Goal: Find specific page/section: Find specific page/section

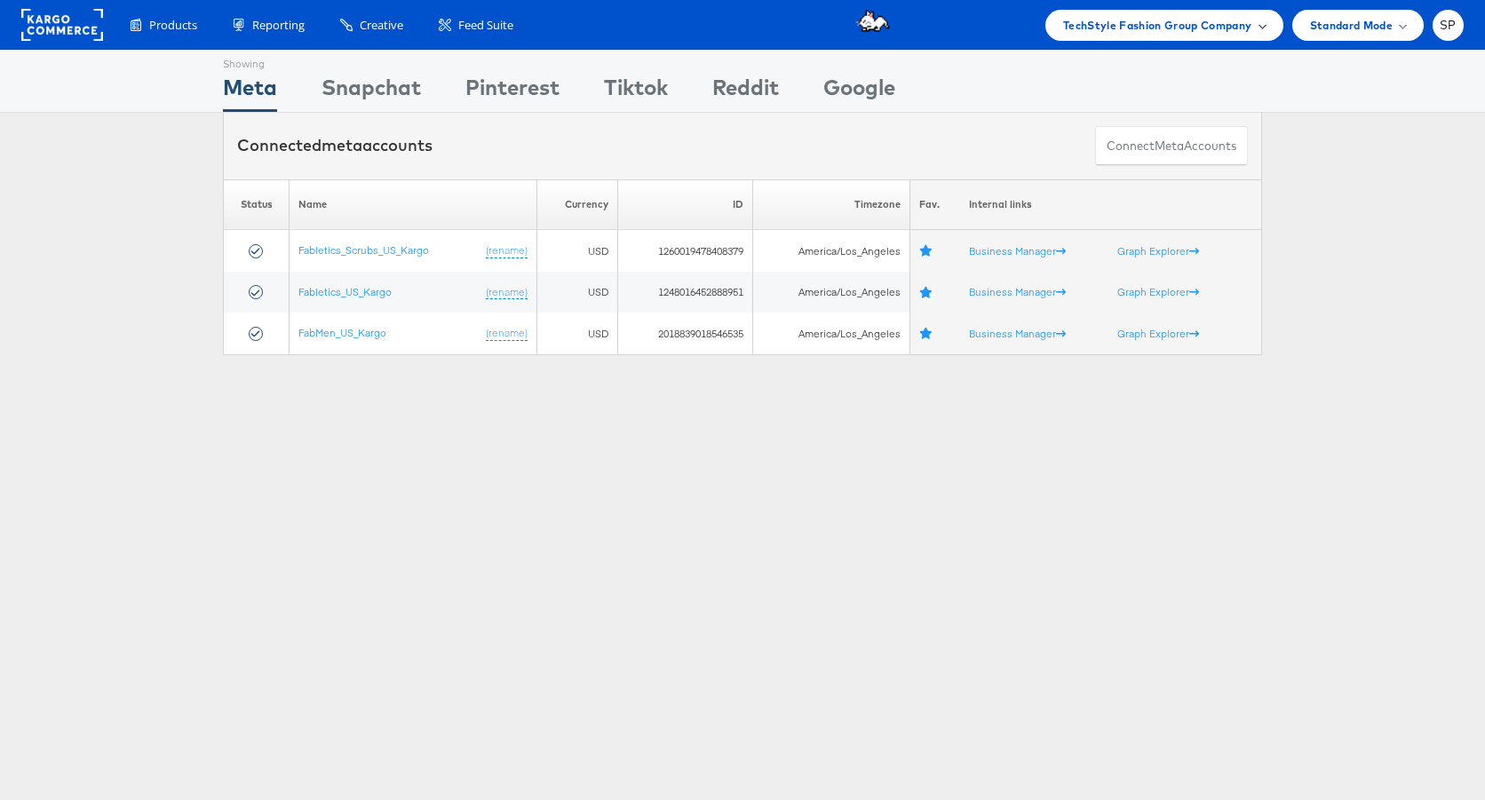
click at [1204, 34] on span "TechStyle Fashion Group Company" at bounding box center [1157, 25] width 189 height 19
click at [1144, 200] on link "Finish Line" at bounding box center [1155, 201] width 228 height 18
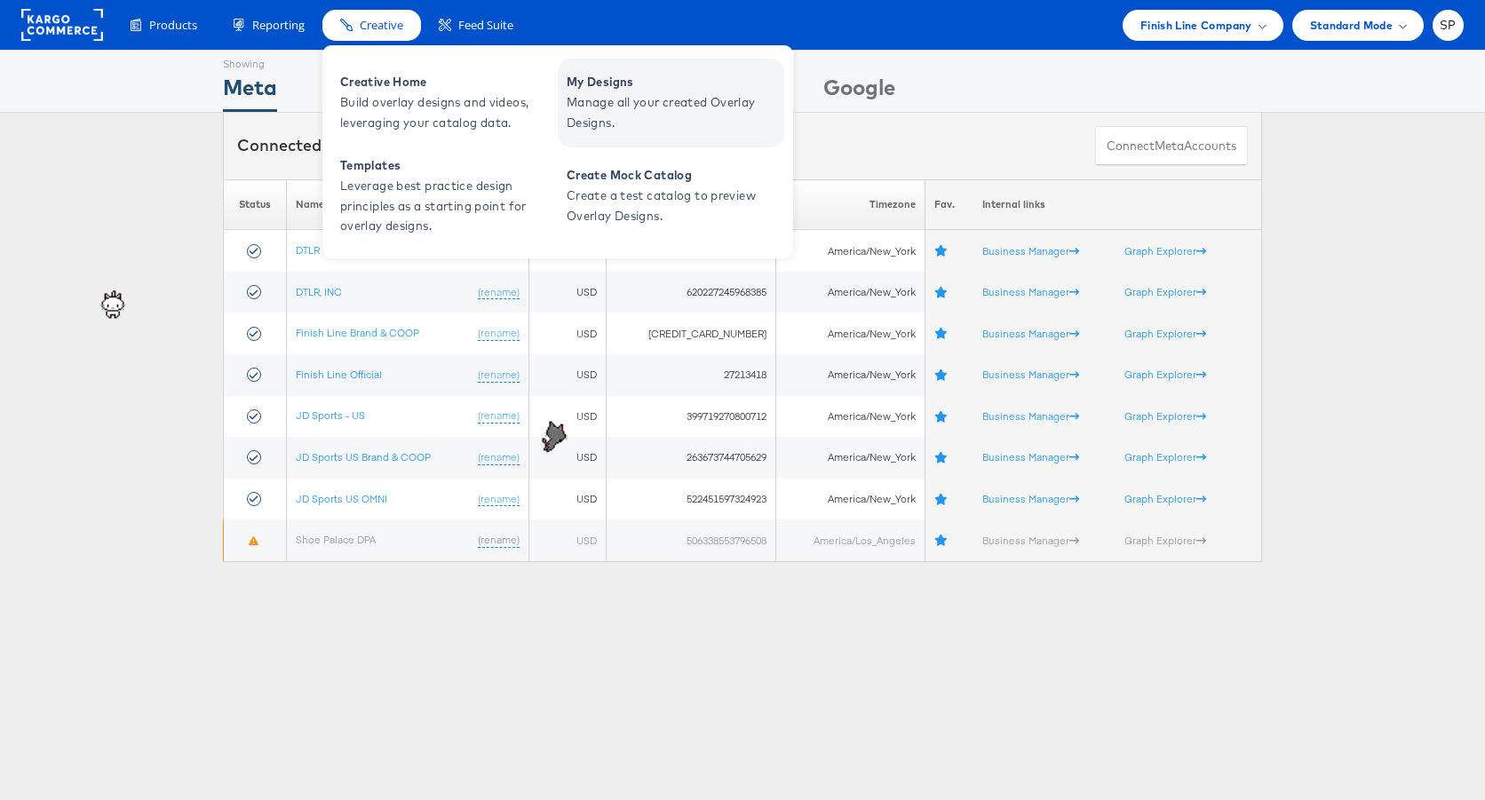
click at [592, 99] on span "Manage all your created Overlay Designs." at bounding box center [673, 112] width 213 height 41
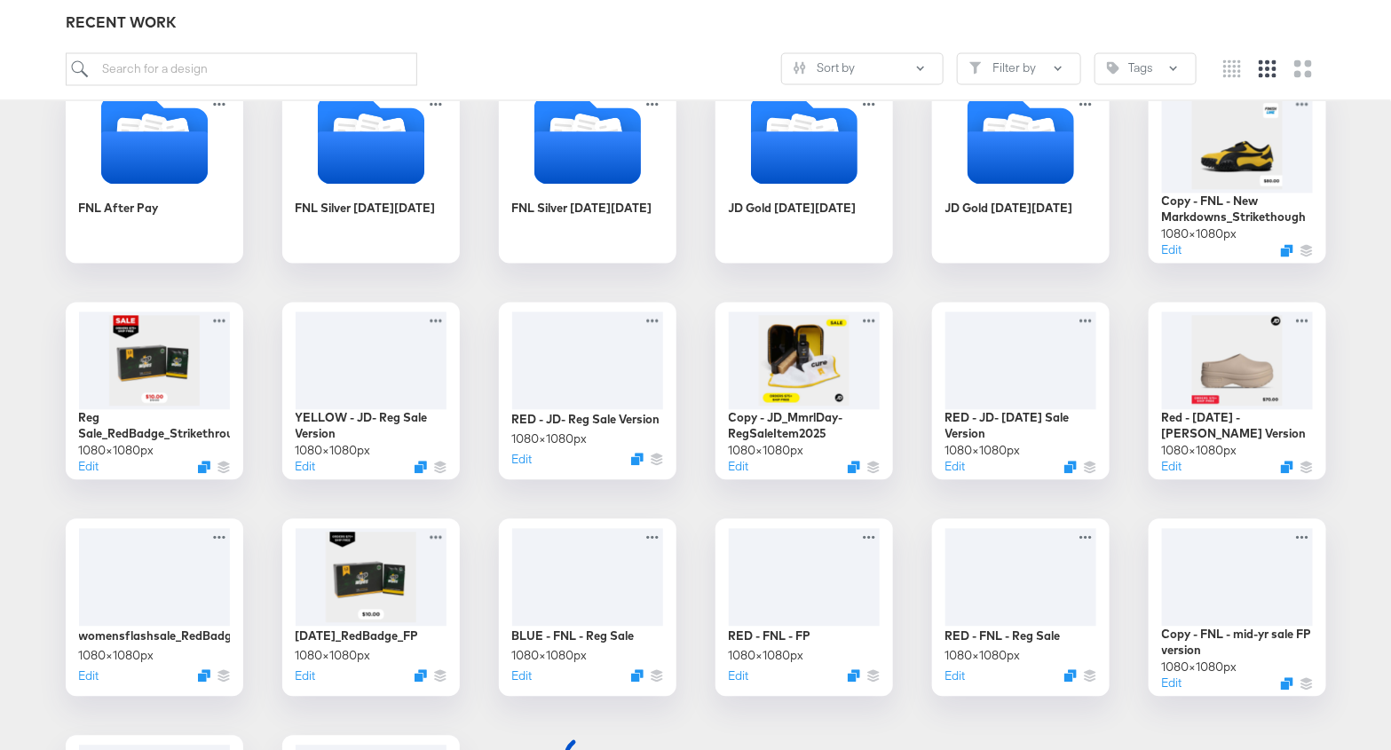
scroll to position [1447, 0]
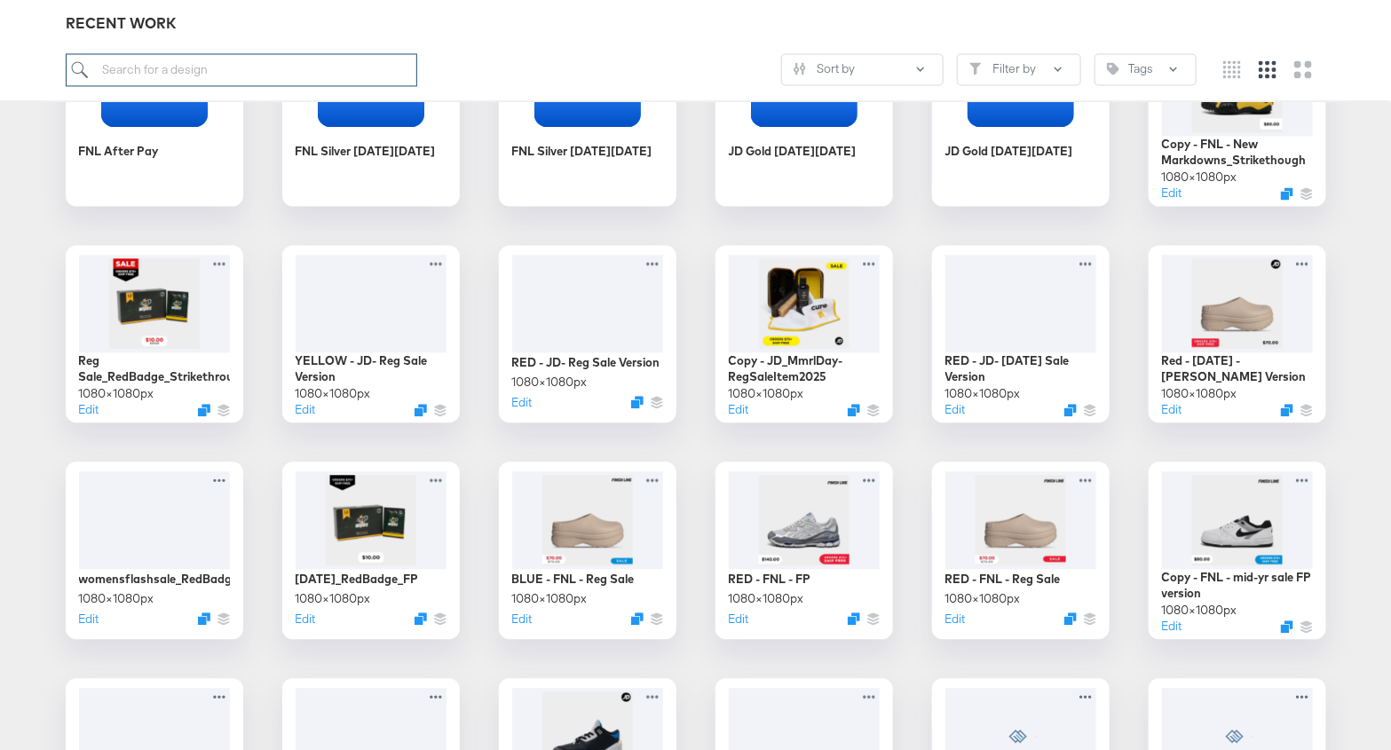
click at [328, 75] on input "search" at bounding box center [242, 69] width 352 height 33
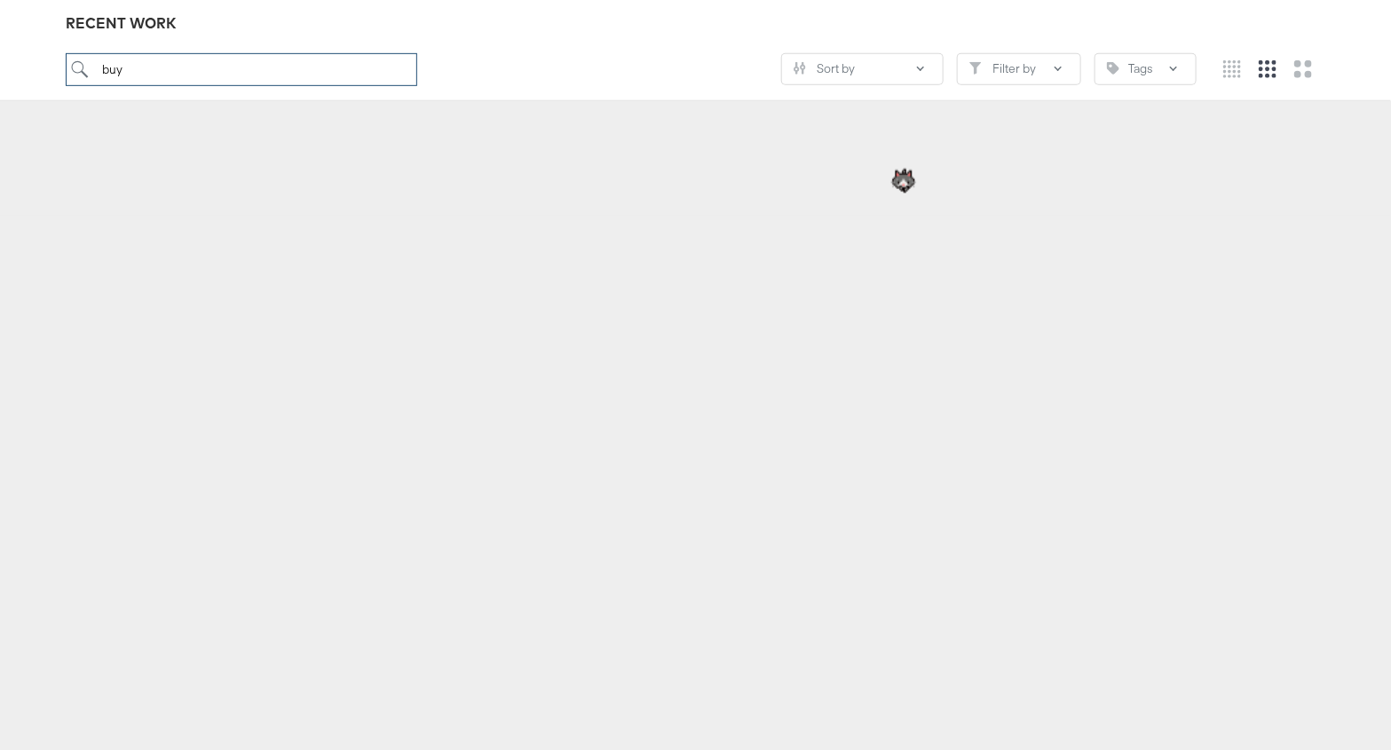
scroll to position [196, 0]
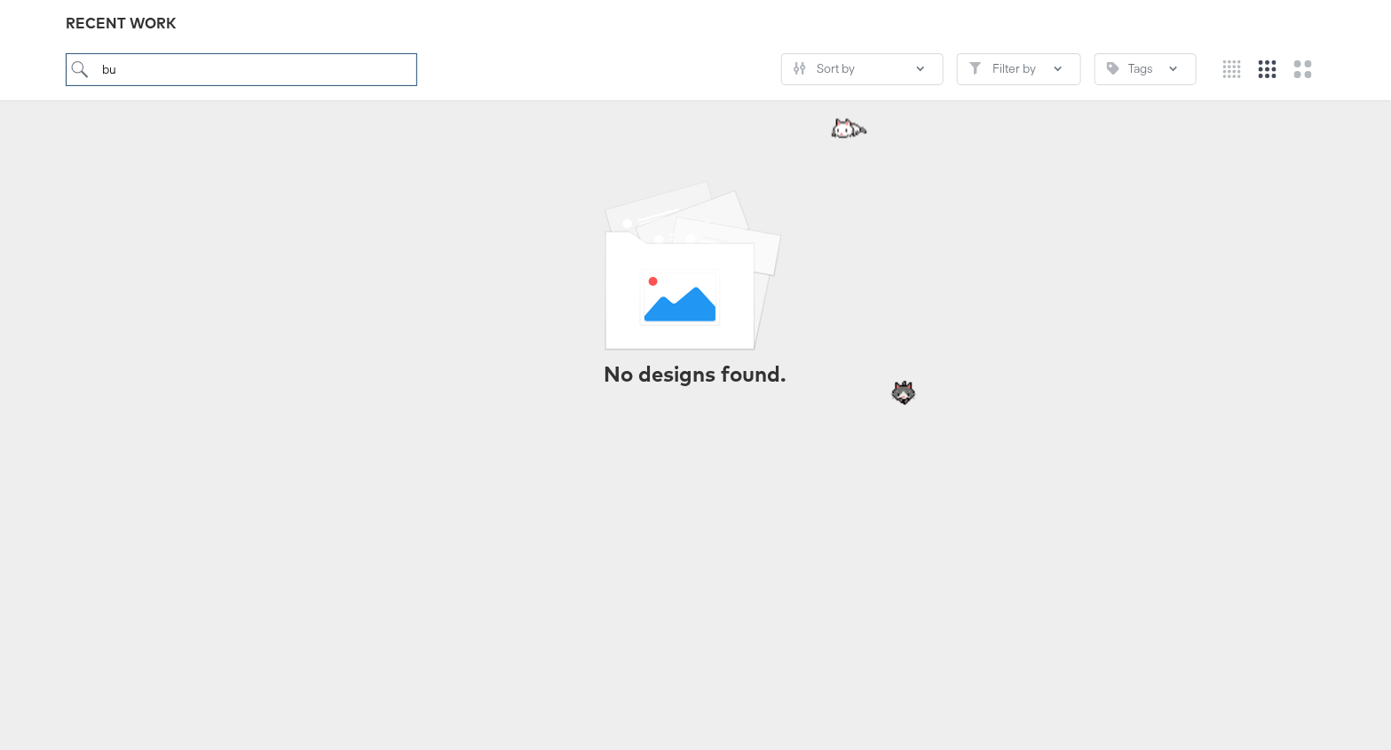
type input "b"
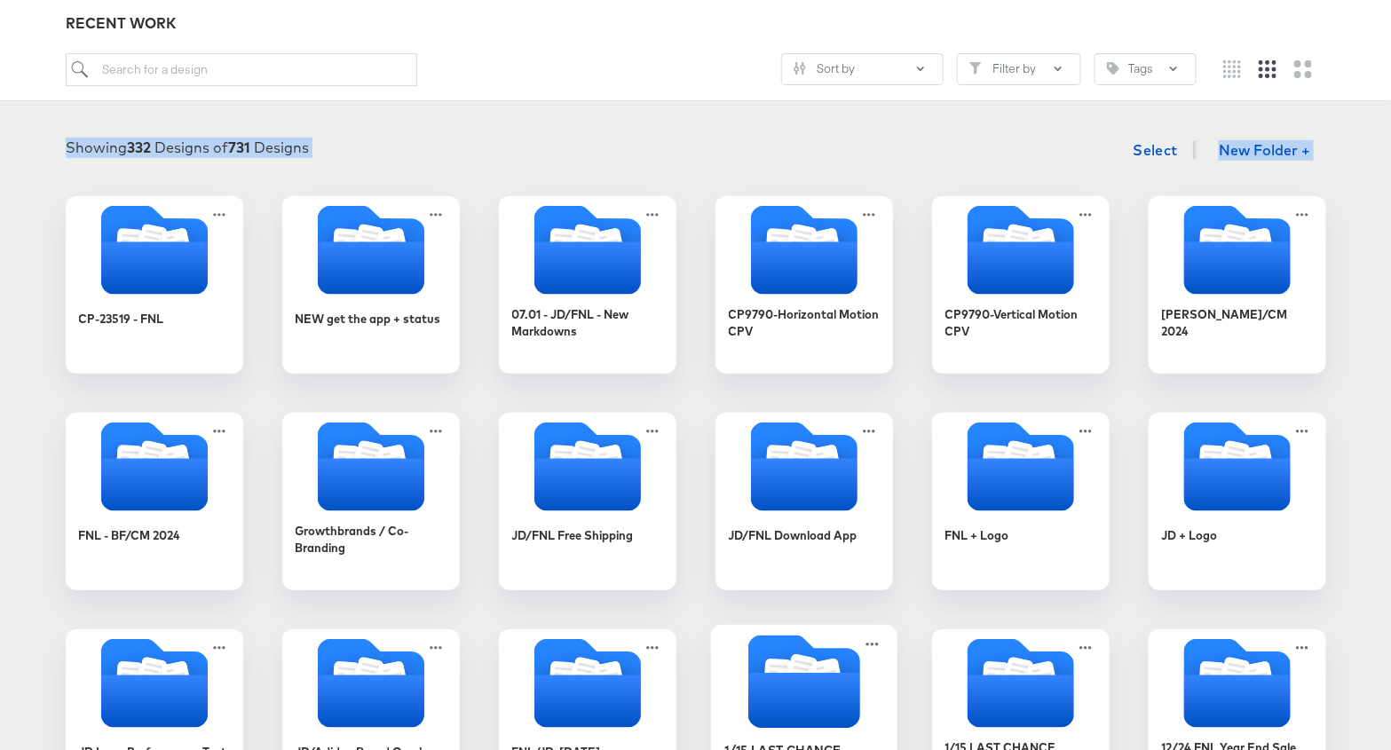
drag, startPoint x: 555, startPoint y: 121, endPoint x: 743, endPoint y: 662, distance: 572.6
click at [743, 662] on div "Showing 332 Designs of 731 Designs Select New Folder + CP-23519 - FNL NEW get t…" at bounding box center [695, 687] width 1391 height 1144
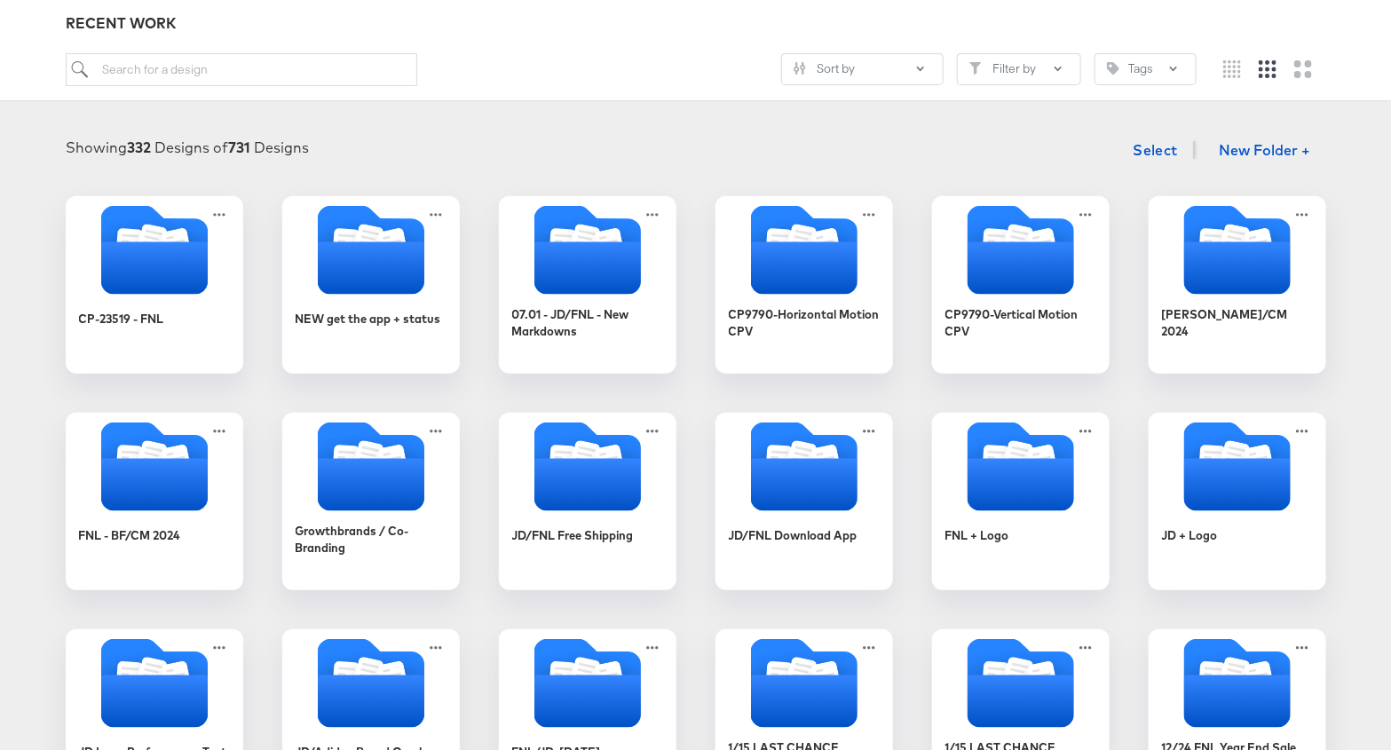
click at [672, 127] on div "Showing 332 Designs of 731 Designs Select New Folder + CP-23519 - FNL NEW get t…" at bounding box center [695, 687] width 1391 height 1144
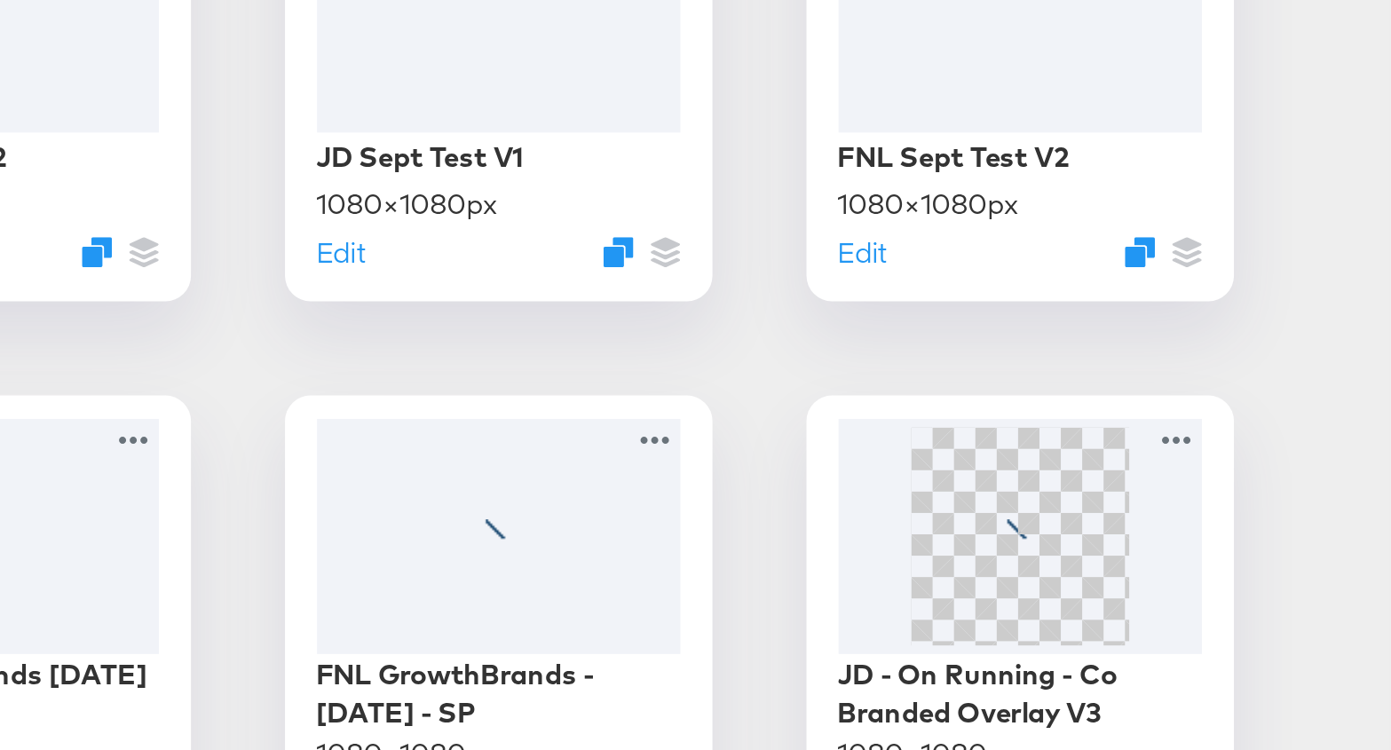
scroll to position [5422, 0]
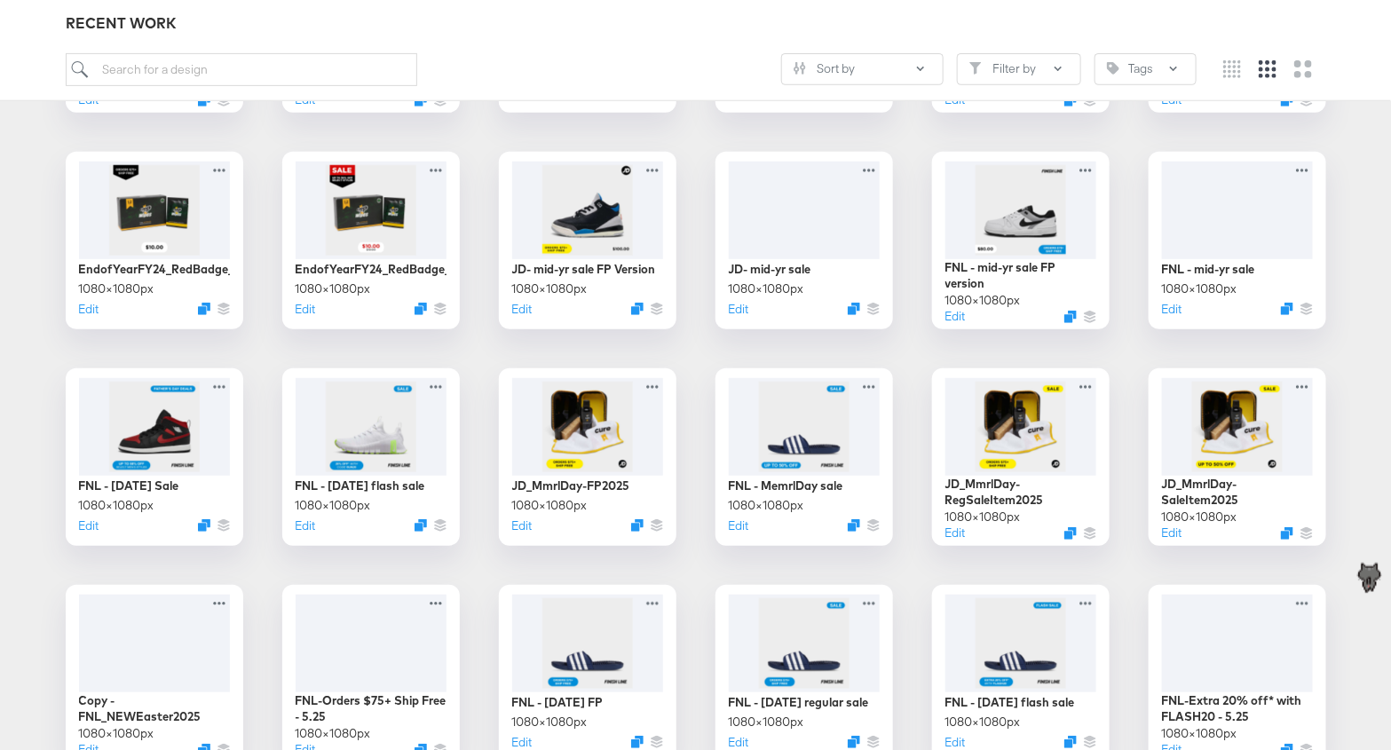
scroll to position [3059, 0]
